Goal: Information Seeking & Learning: Learn about a topic

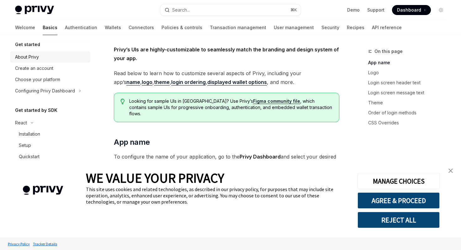
scroll to position [6, 0]
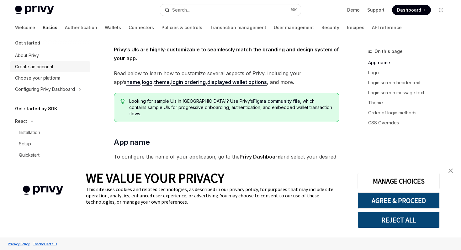
click at [54, 66] on div "Create an account" at bounding box center [50, 67] width 71 height 8
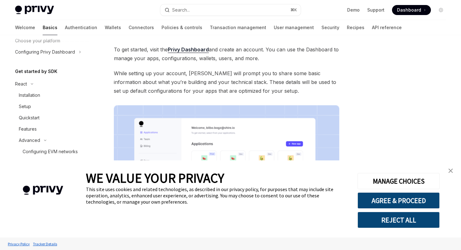
scroll to position [42, 0]
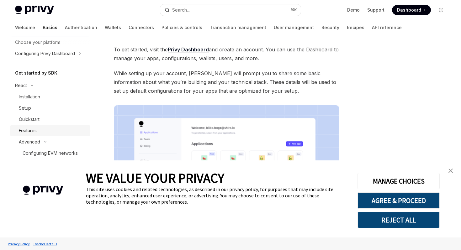
click at [40, 130] on div "Features" at bounding box center [53, 131] width 68 height 8
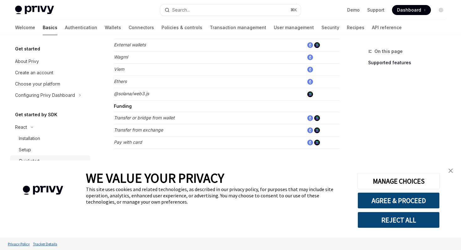
scroll to position [423, 0]
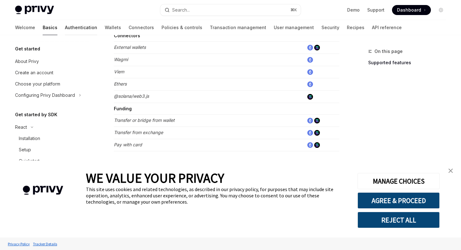
click at [65, 27] on link "Authentication" at bounding box center [81, 27] width 32 height 15
type textarea "*"
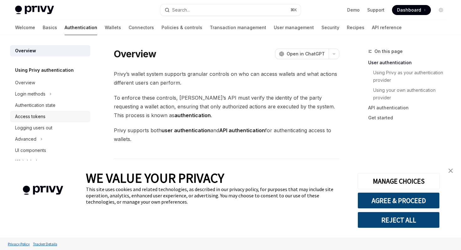
click at [34, 115] on div "Access tokens" at bounding box center [30, 117] width 30 height 8
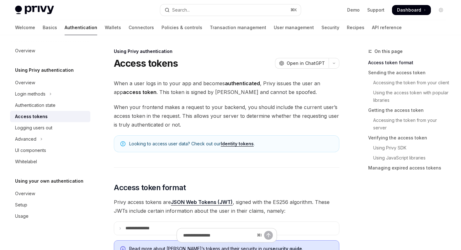
click at [32, 125] on div "Logging users out" at bounding box center [33, 128] width 37 height 8
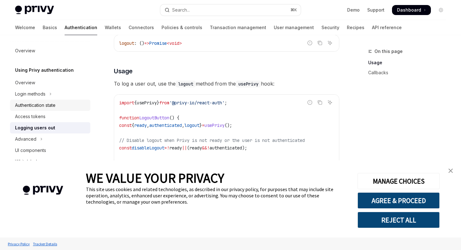
scroll to position [110, 0]
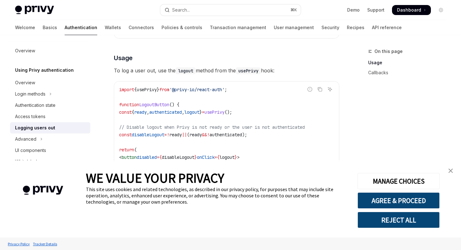
click at [451, 171] on img "close banner" at bounding box center [450, 171] width 4 height 4
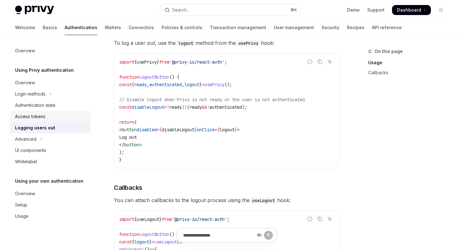
scroll to position [138, 0]
click at [105, 28] on link "Wallets" at bounding box center [113, 27] width 16 height 15
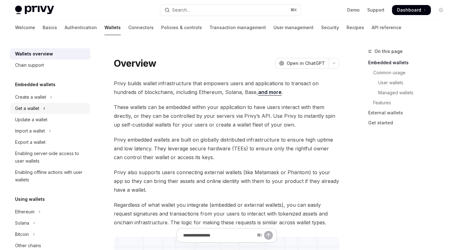
click at [24, 107] on div "Get a wallet" at bounding box center [27, 109] width 24 height 8
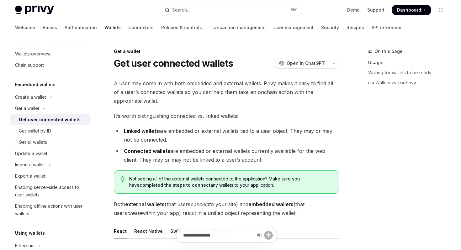
click at [30, 121] on div "Get user connected wallets" at bounding box center [50, 120] width 62 height 8
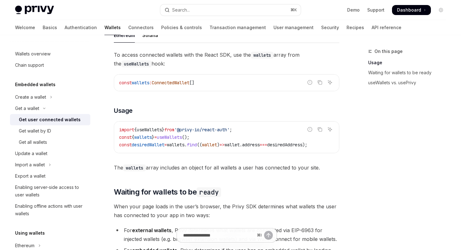
scroll to position [220, 0]
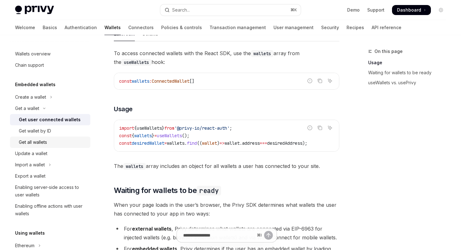
click at [39, 142] on div "Get all wallets" at bounding box center [33, 143] width 28 height 8
type textarea "*"
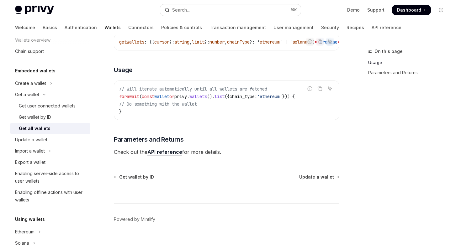
scroll to position [14, 0]
